Goal: Task Accomplishment & Management: Manage account settings

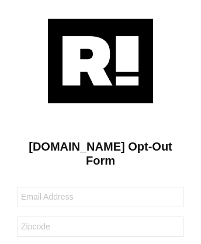
click at [101, 60] on img at bounding box center [100, 61] width 105 height 85
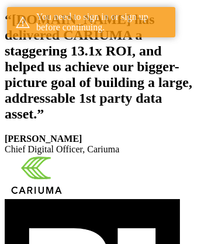
scroll to position [215, 0]
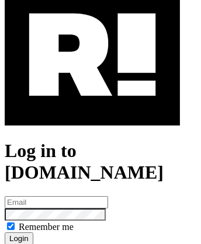
click at [92, 106] on img at bounding box center [92, 54] width 175 height 141
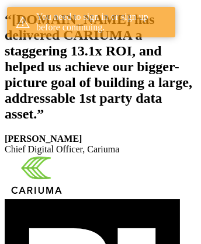
scroll to position [215, 0]
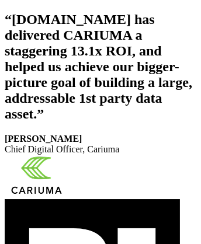
scroll to position [197, 0]
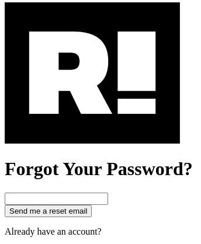
click at [92, 124] on img at bounding box center [92, 72] width 175 height 141
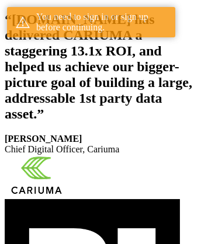
scroll to position [215, 0]
